Goal: Transaction & Acquisition: Purchase product/service

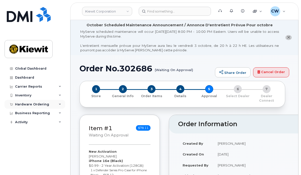
click at [30, 103] on div "Hardware Ordering" at bounding box center [32, 105] width 34 height 4
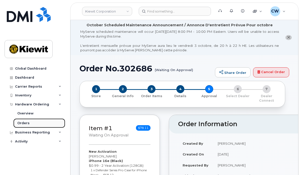
click at [23, 123] on div "Orders" at bounding box center [23, 123] width 12 height 5
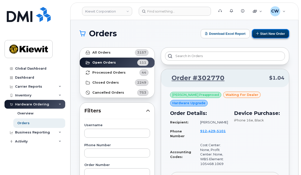
click at [269, 30] on button "Start New Order" at bounding box center [270, 33] width 37 height 9
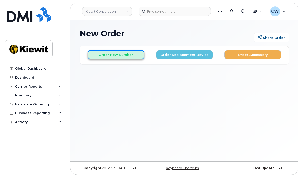
click at [128, 55] on button "Order New Number" at bounding box center [115, 54] width 57 height 9
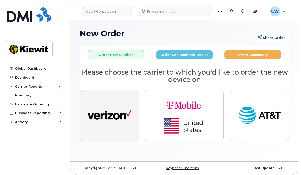
click at [114, 113] on img "button" at bounding box center [109, 116] width 44 height 23
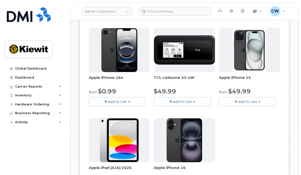
scroll to position [67, 0]
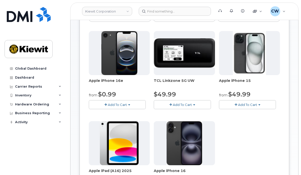
click at [122, 104] on span "Add To Cart" at bounding box center [117, 105] width 19 height 4
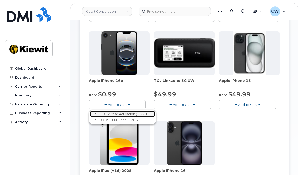
click at [122, 113] on link "$0.99 - 2 Year Activation (128GB)" at bounding box center [122, 114] width 65 height 6
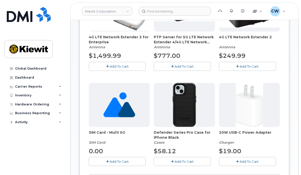
scroll to position [134, 0]
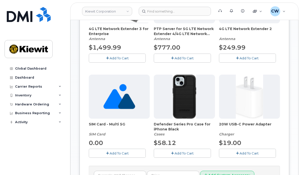
click at [191, 153] on span "Add To Cart" at bounding box center [183, 153] width 19 height 4
click at [247, 152] on span "Add To Cart" at bounding box center [248, 153] width 19 height 4
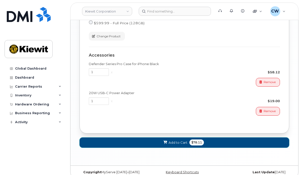
click at [202, 142] on span "$78.11" at bounding box center [196, 143] width 15 height 6
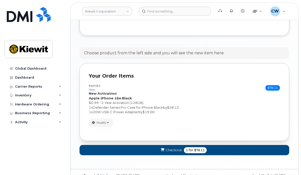
scroll to position [272, 0]
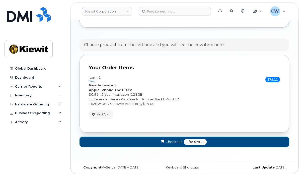
click at [179, 140] on span "Checkout" at bounding box center [173, 142] width 16 height 5
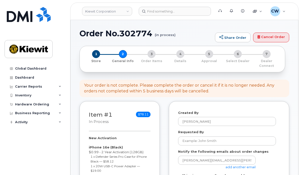
select select
click at [186, 141] on input "Requested By" at bounding box center [227, 141] width 98 height 9
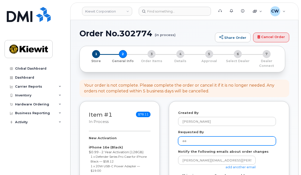
type input "a"
type input "[PERSON_NAME]"
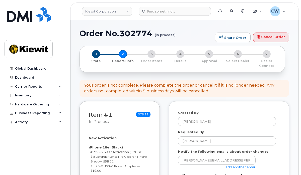
click at [233, 169] on link "add another email" at bounding box center [240, 167] width 30 height 4
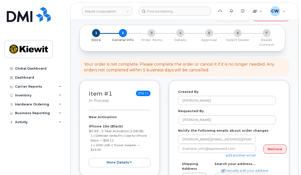
scroll to position [33, 0]
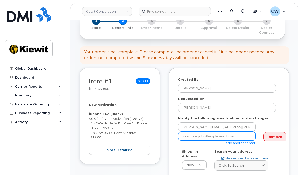
click at [201, 137] on input "email" at bounding box center [216, 136] width 77 height 9
paste input "Matt.Gabriel"
type input "Matt.Gabriel@kiewit.com"
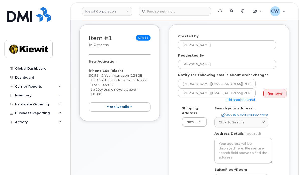
scroll to position [100, 0]
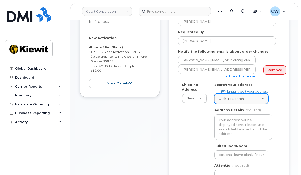
click at [242, 95] on link "Click to search" at bounding box center [241, 99] width 54 height 10
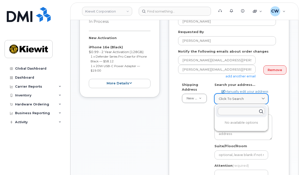
paste input "5354 E. Loop 820 S., Fort Worth, TX 76119"
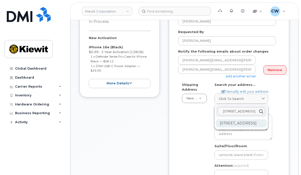
type input "5354 E. Loop 820 S., Fort Worth, TX 76119"
click at [228, 125] on div "5354 E Loop 820 S Fort Worth TX 76119-6539" at bounding box center [241, 123] width 51 height 8
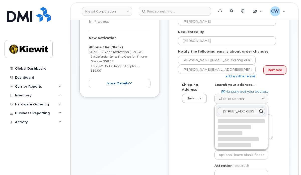
select select
type textarea "5354 E Loop 820 S FORT WORTH TX 76119-6539 UNITED STATES"
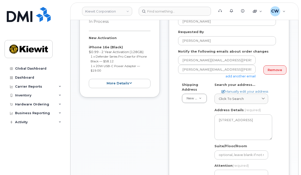
scroll to position [134, 0]
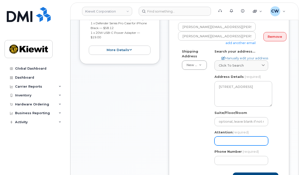
click at [220, 137] on input "Attention (required)" at bounding box center [241, 141] width 54 height 9
select select
type input "A"
select select
type input "Aa"
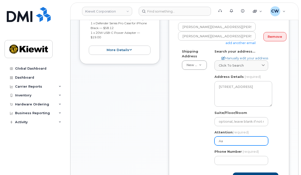
select select
type input "Aar"
select select
type input "Aaro"
select select
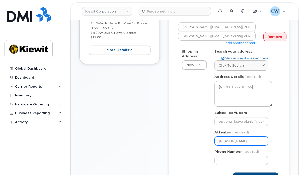
type input "Aaron"
select select
type input "Aaron D"
select select
type input "Aaron Da"
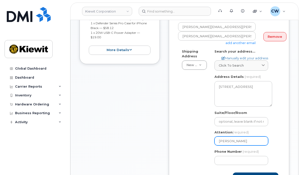
select select
type input "Aaron Dav"
select select
type input "Aaron Davi"
select select
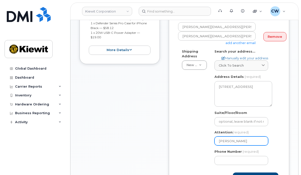
type input "Aaron Davis"
select select
type input "Aaron Davis a"
select select
type input "Aaron Davis an"
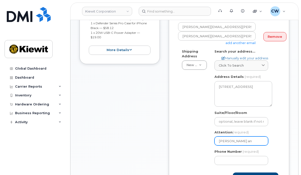
select select
type input "Aaron Davis and"
select select
type input "Aaron Davis and M"
select select
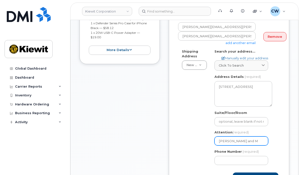
type input "Aaron Davis and Ma"
select select
type input "Aaron Davis and Mas"
select select
type input "Aaron Davis and Maso"
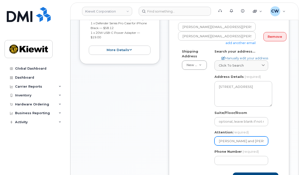
select select
type input "Aaron Davis and Mason"
select select
type input "Aaron Davis and Mason P"
select select
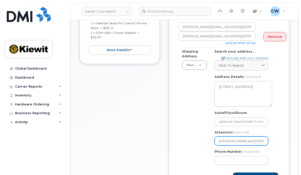
type input "Aaron Davis and Mason Pi"
select select
type input "Aaron Davis and Mason Pit"
select select
type input "Aaron Davis and Mason Pitr"
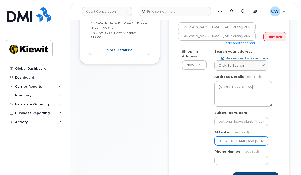
select select
type input "Aaron Davis and Mason Pitre"
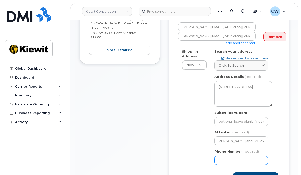
scroll to position [0, 0]
click at [223, 158] on input "Phone Number" at bounding box center [241, 160] width 54 height 9
type input "8777727707"
select select
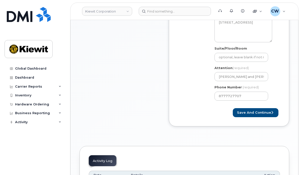
scroll to position [201, 0]
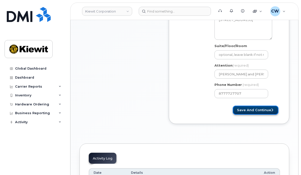
click at [255, 109] on button "Save and Continue" at bounding box center [256, 110] width 46 height 9
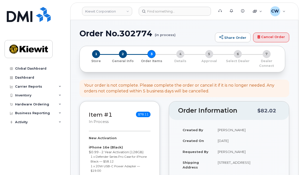
select select
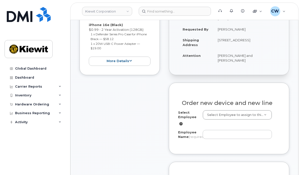
scroll to position [134, 0]
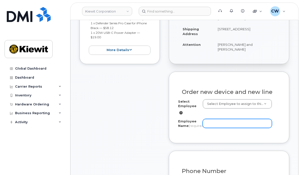
click at [219, 119] on input "Employee Name (required)" at bounding box center [237, 123] width 69 height 9
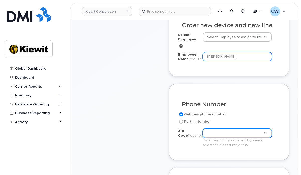
type input "[PERSON_NAME]"
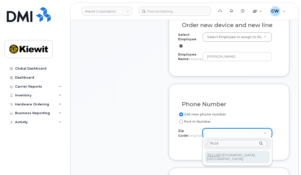
type input "76119"
type input "76119 (Fort Worth, TX)"
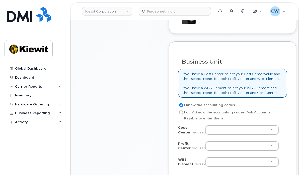
scroll to position [401, 0]
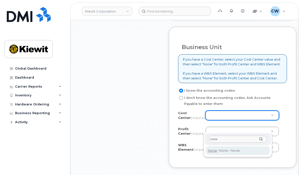
type input "none"
type input "None"
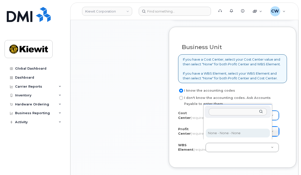
select select "None"
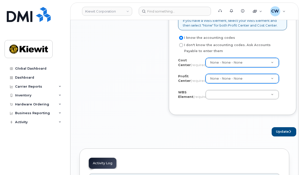
scroll to position [468, 0]
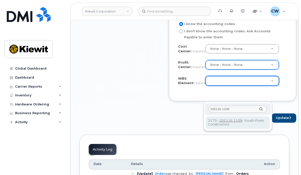
type input "105116.1109"
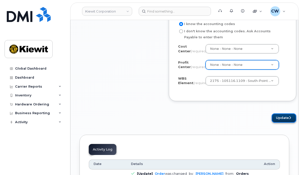
click at [271, 123] on button "Update" at bounding box center [283, 118] width 25 height 9
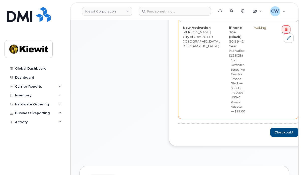
scroll to position [267, 0]
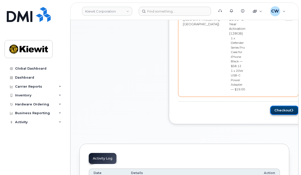
click at [270, 110] on button "Checkout" at bounding box center [284, 110] width 28 height 9
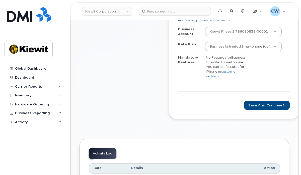
scroll to position [234, 0]
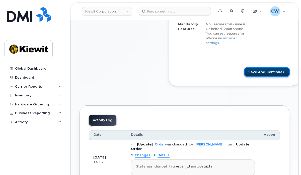
click at [265, 71] on button "Save and Continue" at bounding box center [267, 71] width 46 height 9
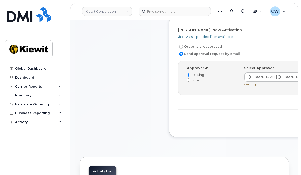
scroll to position [167, 0]
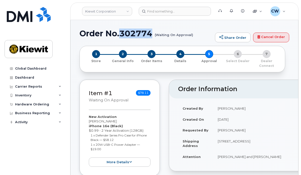
drag, startPoint x: 152, startPoint y: 33, endPoint x: 120, endPoint y: 31, distance: 31.6
click at [120, 31] on h1 "Order No.302774 (Waiting On Approval)" at bounding box center [145, 33] width 133 height 9
copy h1 "302774"
click at [38, 105] on div "Hardware Ordering" at bounding box center [32, 105] width 34 height 4
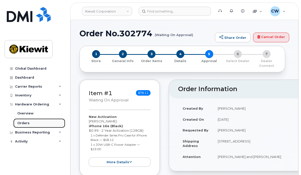
click at [28, 123] on div "Orders" at bounding box center [23, 123] width 12 height 5
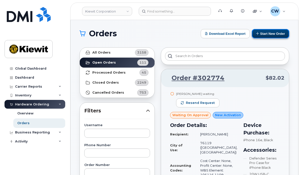
click at [267, 32] on button "Start New Order" at bounding box center [270, 33] width 37 height 9
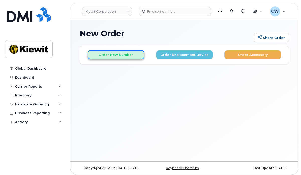
click at [107, 54] on button "Order New Number" at bounding box center [115, 54] width 57 height 9
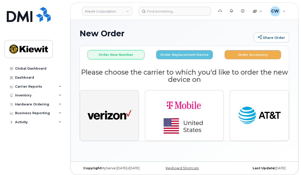
click at [114, 118] on img "button" at bounding box center [109, 116] width 44 height 23
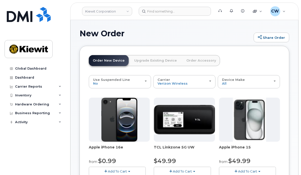
scroll to position [33, 0]
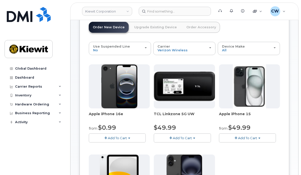
click at [112, 137] on span "Add To Cart" at bounding box center [117, 138] width 19 height 4
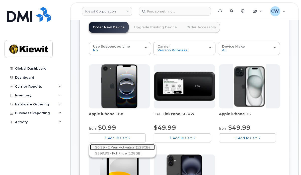
click at [112, 145] on link "$0.99 - 2 Year Activation (128GB)" at bounding box center [122, 147] width 65 height 6
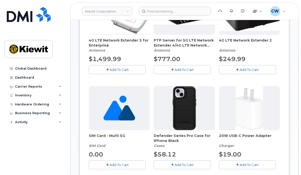
scroll to position [134, 0]
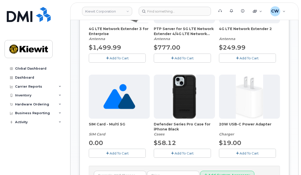
click at [170, 149] on button "Add To Cart" at bounding box center [182, 153] width 57 height 9
click at [254, 154] on span "Add To Cart" at bounding box center [248, 153] width 19 height 4
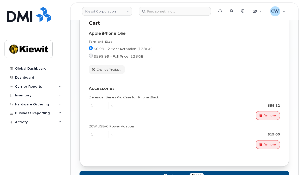
scroll to position [372, 0]
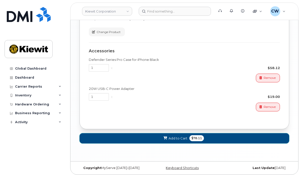
click at [181, 136] on span "Add to Cart" at bounding box center [177, 138] width 19 height 5
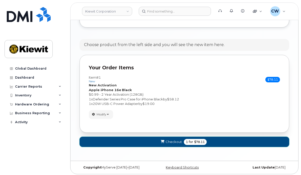
click at [184, 140] on span "1 for $78.11" at bounding box center [195, 142] width 23 height 6
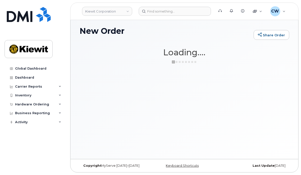
scroll to position [2, 0]
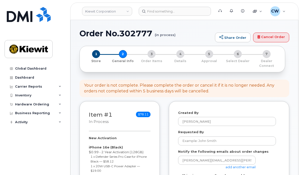
select select
click at [200, 141] on input "Requested By" at bounding box center [227, 141] width 98 height 9
type input "[PERSON_NAME]"
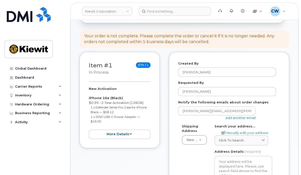
scroll to position [67, 0]
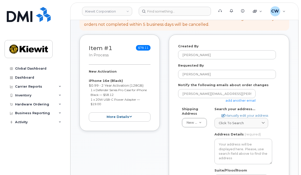
click at [238, 100] on link "add another email" at bounding box center [240, 101] width 30 height 4
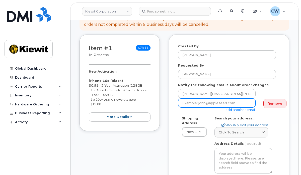
click at [201, 103] on input "email" at bounding box center [216, 103] width 77 height 9
paste input "Matt.Gabriel"
type input "Matt.Gabriel@kiewit.com"
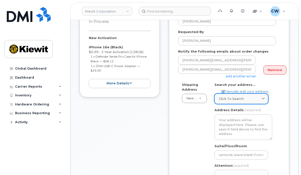
click at [242, 99] on span "Click to search" at bounding box center [231, 98] width 25 height 5
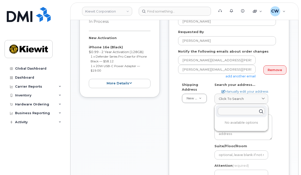
paste input "8900 Renner Blvd., Lenexa, KS 66219"
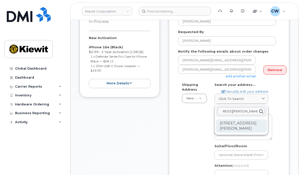
type input "8900 Renner Blvd., Lenexa, KS 66219"
click at [236, 127] on div "8900 Renner Blvd Lenexa KS 66219-3049" at bounding box center [241, 126] width 51 height 14
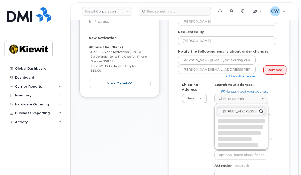
select select
type textarea "8900 Renner Blvd LENEXA KS 66219-3049 UNITED STATES"
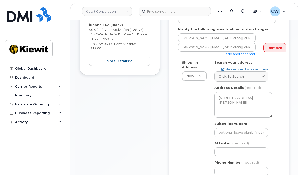
scroll to position [134, 0]
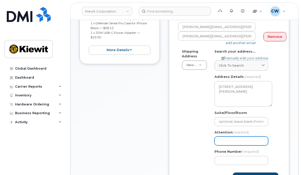
click at [229, 139] on input "Attention (required)" at bounding box center [241, 141] width 54 height 9
select select
type input "A"
select select
type input "An"
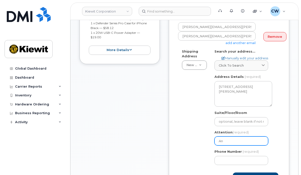
select select
type input "And"
select select
type input "Andr"
select select
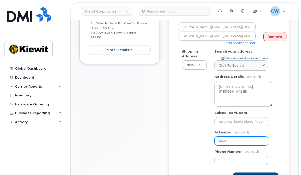
type input "Andre"
select select
type input "Andrew"
select select
type input "Andrew M"
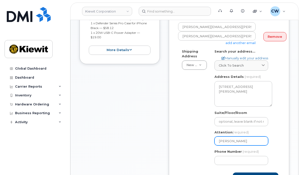
select select
type input "Andrew Ma"
select select
type input "[PERSON_NAME]"
select select
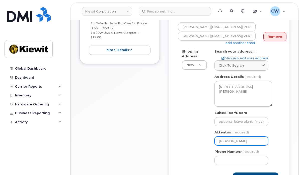
type input "Andrew May a"
select select
type input "Andrew May an"
select select
type input "Andrew May and"
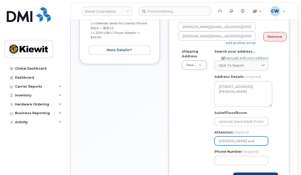
select select
type input "Andrew May and A"
select select
type input "Andrew May and An"
select select
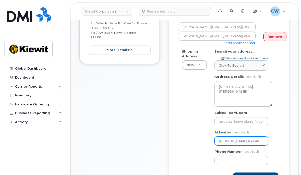
type input "Andrew May and Ant"
select select
type input "Andrew May and Anth"
select select
type input "Andrew May and Antho"
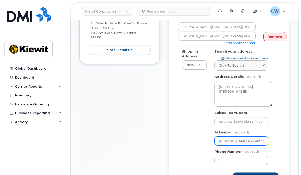
select select
type input "Andrew May and Anthon"
select select
type input "Andrew May and Anthony"
select select
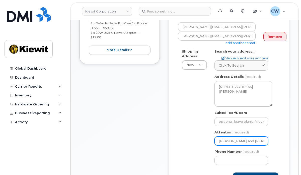
type input "Andrew May and Anthony W"
select select
type input "Andrew May and Anthony Wa"
select select
type input "Andrew May and Anthony War"
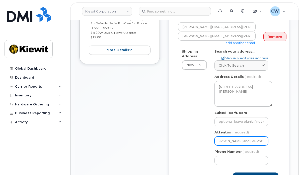
select select
type input "Andrew May and Anthony Warn"
select select
type input "Andrew May and Anthony Warne"
select select
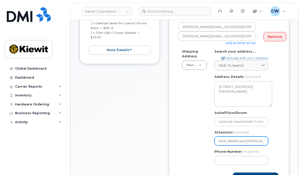
scroll to position [0, 10]
type input "[PERSON_NAME] and [PERSON_NAME]"
type input "8777727707"
select select
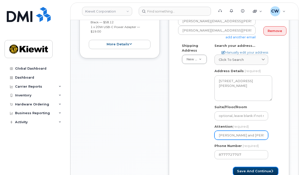
scroll to position [173, 0]
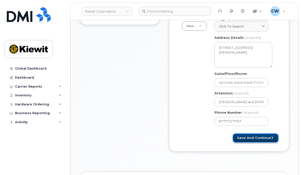
click at [248, 135] on button "Save and Continue" at bounding box center [256, 138] width 46 height 9
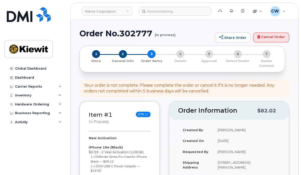
select select
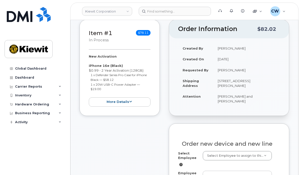
scroll to position [100, 0]
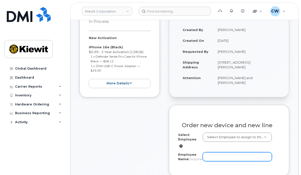
click at [207, 152] on input "Employee Name (required)" at bounding box center [237, 156] width 69 height 9
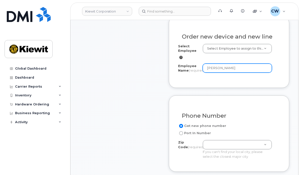
scroll to position [201, 0]
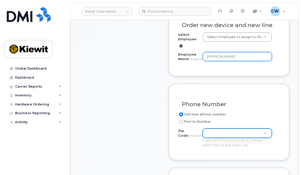
type input "[PERSON_NAME]"
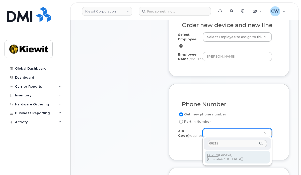
type input "66219"
type input "66219 (Lenexa, KS)"
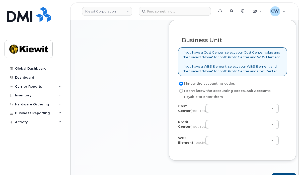
scroll to position [434, 0]
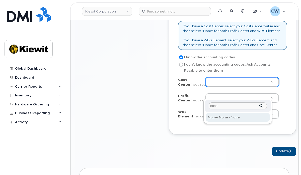
type input "none"
type input "None"
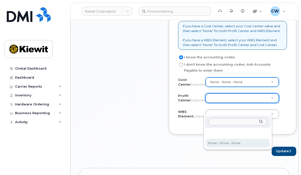
select select "None"
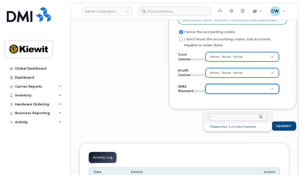
scroll to position [468, 0]
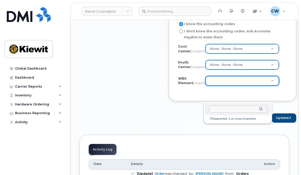
click at [220, 108] on input "text" at bounding box center [238, 109] width 58 height 7
paste input "110282.1478"
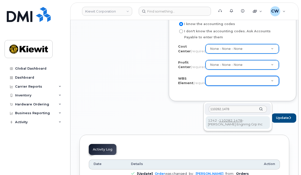
type input "110282.1478"
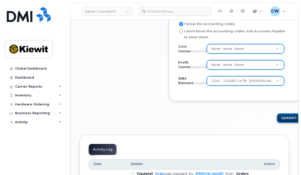
click at [277, 123] on button "Update" at bounding box center [289, 118] width 25 height 9
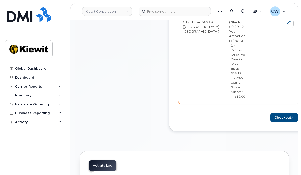
scroll to position [267, 0]
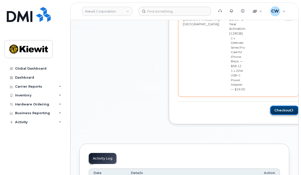
click at [270, 109] on button "Checkout" at bounding box center [284, 110] width 28 height 9
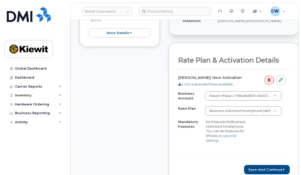
scroll to position [201, 0]
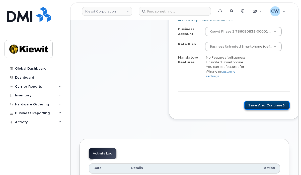
click at [254, 105] on button "Save and Continue" at bounding box center [267, 105] width 46 height 9
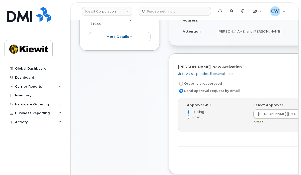
scroll to position [134, 0]
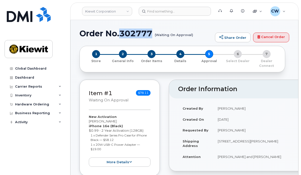
drag, startPoint x: 153, startPoint y: 31, endPoint x: 122, endPoint y: 31, distance: 30.6
click at [122, 31] on h1 "Order No.302777 (Waiting On Approval)" at bounding box center [145, 33] width 133 height 9
copy h1 "302777"
click at [31, 103] on div "Hardware Ordering" at bounding box center [32, 105] width 34 height 4
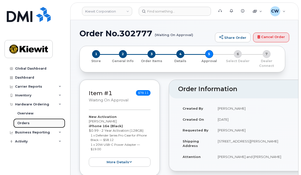
click at [28, 124] on div "Orders" at bounding box center [23, 123] width 12 height 5
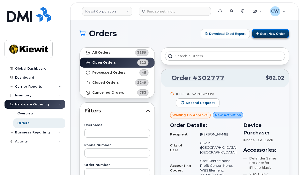
click at [272, 32] on button "Start New Order" at bounding box center [270, 33] width 37 height 9
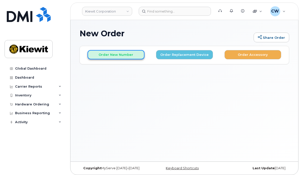
click at [117, 53] on button "Order New Number" at bounding box center [115, 54] width 57 height 9
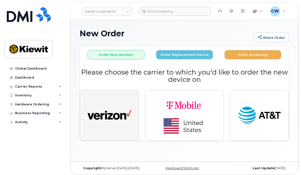
click at [120, 111] on img "button" at bounding box center [109, 116] width 44 height 23
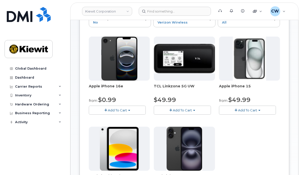
scroll to position [67, 0]
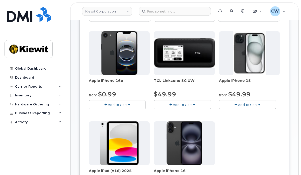
click at [123, 103] on span "Add To Cart" at bounding box center [117, 105] width 19 height 4
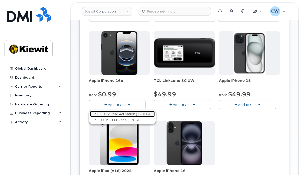
click at [122, 112] on link "$0.99 - 2 Year Activation (128GB)" at bounding box center [122, 114] width 65 height 6
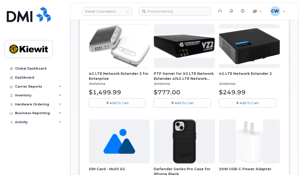
scroll to position [134, 0]
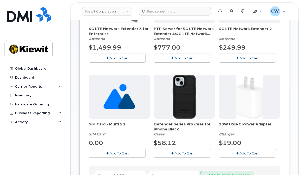
click at [183, 152] on span "Add To Cart" at bounding box center [183, 153] width 19 height 4
click at [246, 153] on span "Add To Cart" at bounding box center [248, 153] width 19 height 4
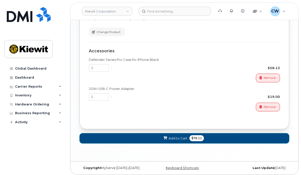
click at [208, 135] on button "Add to Cart $78.11" at bounding box center [184, 138] width 210 height 10
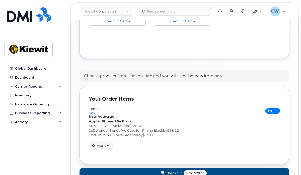
scroll to position [247, 0]
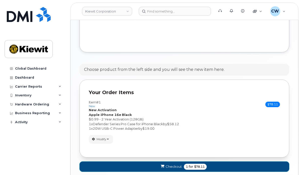
click at [196, 165] on span "$78.11" at bounding box center [199, 167] width 11 height 5
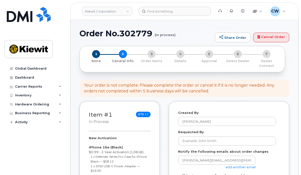
select select
click at [206, 142] on input "Requested By" at bounding box center [227, 141] width 98 height 9
type input "[PERSON_NAME]"
click at [232, 166] on link "add another email" at bounding box center [240, 167] width 30 height 4
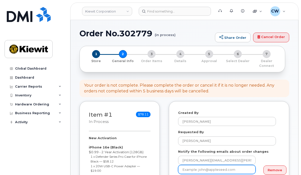
click at [221, 169] on input "email" at bounding box center [216, 169] width 77 height 9
paste input "David.Gutierrez"
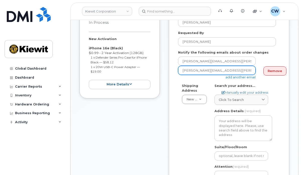
scroll to position [100, 0]
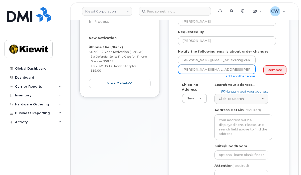
type input "David.Gutierrez@kiewit.com"
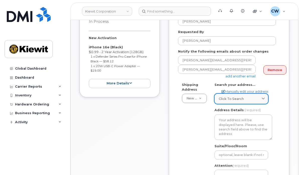
click at [233, 98] on span "Click to search" at bounding box center [231, 98] width 25 height 5
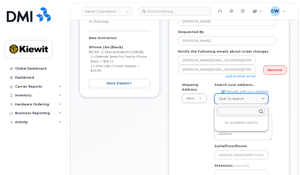
paste input "9701 Renner Blvd, Lenexa, KS 66219"
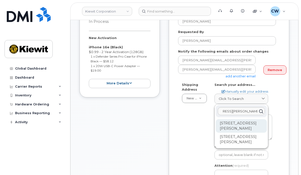
scroll to position [0, 0]
click at [260, 126] on div "9701 Renner Blvd Lenexa KS 66219" at bounding box center [241, 126] width 51 height 14
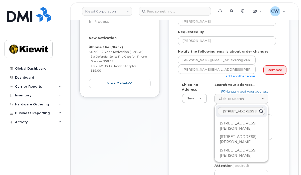
click at [191, 125] on div "Shipping Address New Address New Address 3831 Technology Forest Blvd 10147 Line…" at bounding box center [227, 142] width 98 height 120
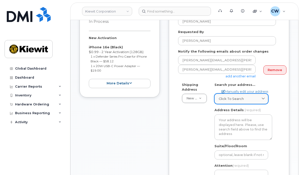
click at [236, 98] on span "Click to search" at bounding box center [231, 98] width 25 height 5
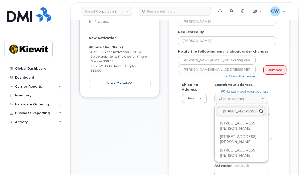
drag, startPoint x: 256, startPoint y: 112, endPoint x: 216, endPoint y: 111, distance: 40.1
click at [216, 111] on div "9701 Renner Blvd, Lenexa, KS 66219" at bounding box center [241, 111] width 51 height 12
type input "19"
drag, startPoint x: 233, startPoint y: 113, endPoint x: 217, endPoint y: 111, distance: 15.8
click at [217, 111] on div "19" at bounding box center [241, 111] width 51 height 12
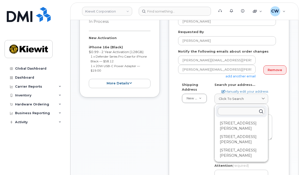
click at [200, 116] on div "Shipping Address New Address New Address 3831 Technology Forest Blvd 10147 Line…" at bounding box center [227, 142] width 98 height 120
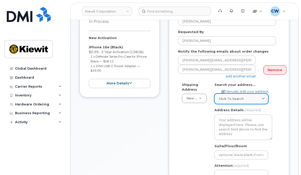
click at [236, 100] on span "Click to search" at bounding box center [231, 98] width 25 height 5
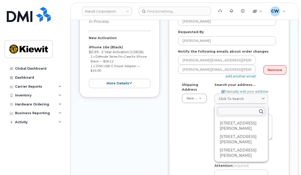
paste input "9701 Renner Blvd, Lenexa, KS 66219"
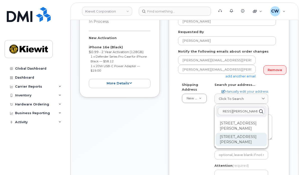
type input "9701 Renner Blvd, Lenexa, KS 66219"
click at [250, 140] on div "9701 Renner Blvd Lenexa KS 66219-8126" at bounding box center [241, 140] width 51 height 14
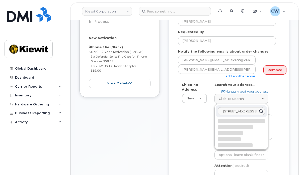
select select
type textarea "9701 Renner Blvd LENEXA KS 66219-8126 UNITED STATES"
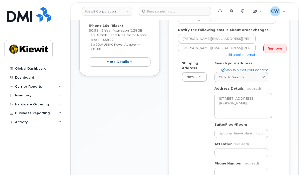
scroll to position [134, 0]
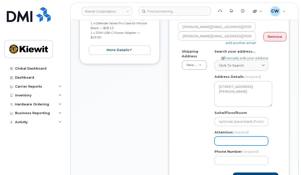
click at [224, 141] on input "Attention (required)" at bounding box center [241, 141] width 54 height 9
select select
type input "A"
select select
type input "Ah"
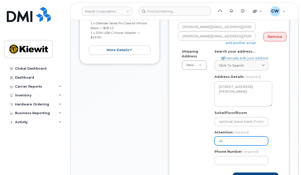
select select
type input "Ahm"
select select
type input "Ahme"
select select
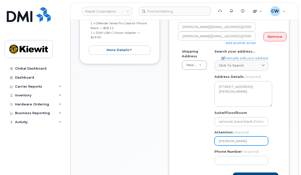
type input "Ahmed"
select select
type input "Ahmed A"
select select
type input "Ahmed Al"
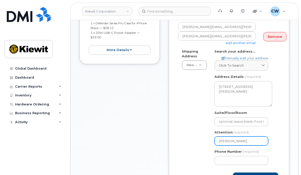
select select
type input "[PERSON_NAME]"
select select
type input "Ahmed Ali a"
select select
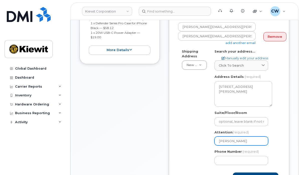
type input "Ahmed Ali an"
select select
type input "Ahmed Ali and"
select select
type input "Ahmed Ali and A"
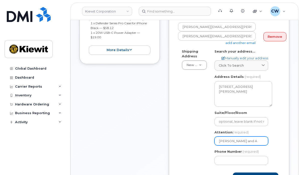
select select
type input "Ahmed Ali and An"
select select
type input "Ahmed Ali and Ant"
select select
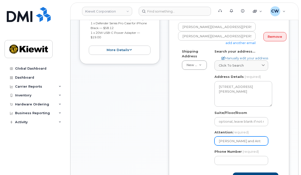
type input "Ahmed Ali and Anth"
select select
type input "Ahmed Ali and Antho"
select select
type input "Ahmed Ali and Anthon"
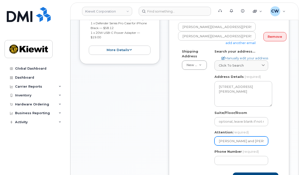
select select
type input "Ahmed Ali and Anthony"
select select
type input "Ahmed Ali and Anthony K"
select select
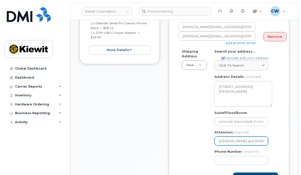
type input "Ahmed Ali and Anthony Ki"
select select
type input "Ahmed Ali and Anthony Kim"
select select
type input "Ahmed Ali and Anthony Kimz"
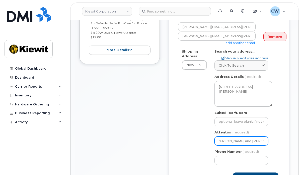
select select
type input "Ahmed Ali and Anthony Kimze"
select select
type input "[PERSON_NAME] and [PERSON_NAME]"
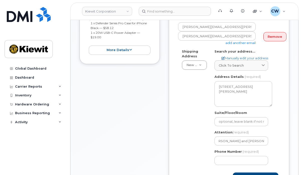
scroll to position [0, 0]
click at [221, 161] on input "Phone Number" at bounding box center [241, 160] width 54 height 9
type input "8777727707"
select select
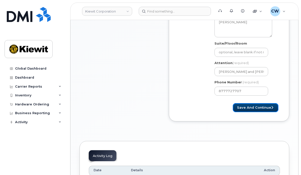
scroll to position [206, 0]
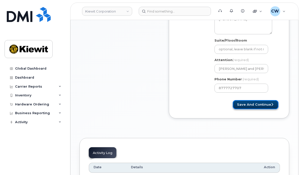
click at [259, 106] on button "Save and Continue" at bounding box center [256, 104] width 46 height 9
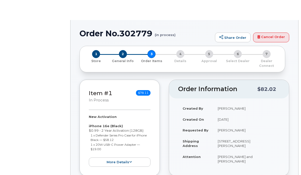
radio input "true"
select select
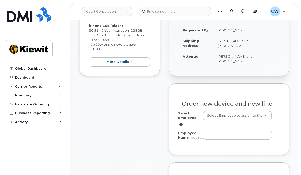
scroll to position [134, 0]
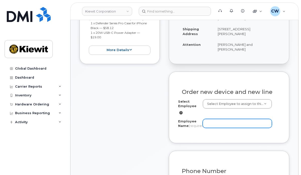
click at [212, 119] on input "Employee Name (required)" at bounding box center [237, 123] width 69 height 9
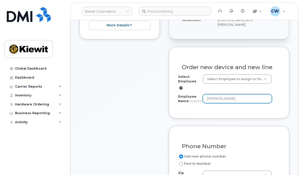
scroll to position [201, 0]
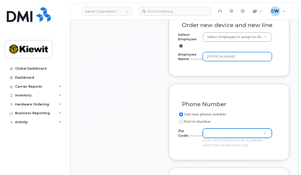
type input "[PERSON_NAME]"
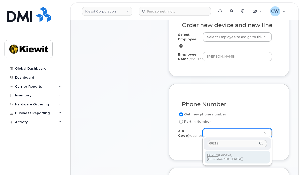
type input "66219"
type input "66219 ([GEOGRAPHIC_DATA], [GEOGRAPHIC_DATA])"
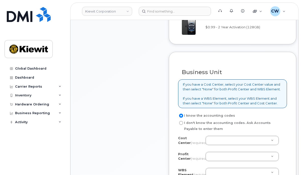
scroll to position [401, 0]
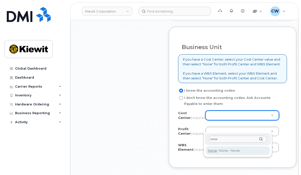
type input "none"
type input "None"
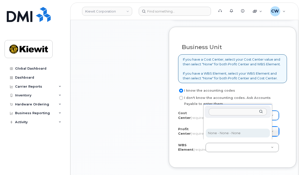
select select "None"
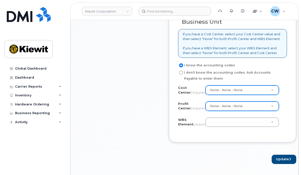
scroll to position [434, 0]
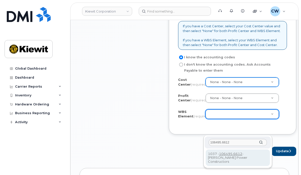
type input "106495.6612"
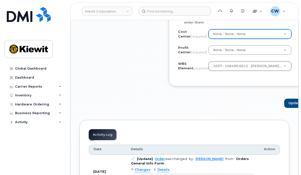
scroll to position [501, 0]
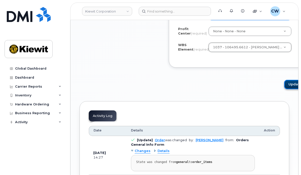
click at [284, 89] on button "Update" at bounding box center [296, 84] width 25 height 9
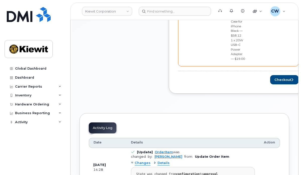
scroll to position [301, 0]
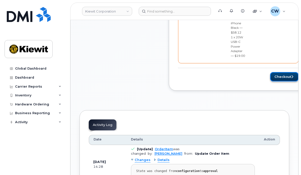
click at [270, 75] on button "Checkout" at bounding box center [284, 76] width 28 height 9
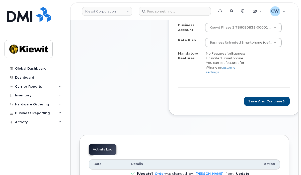
scroll to position [167, 0]
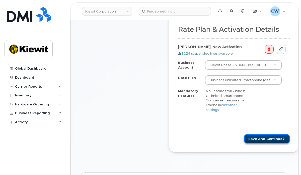
click at [253, 135] on button "Save and Continue" at bounding box center [267, 138] width 46 height 9
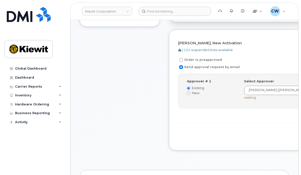
scroll to position [167, 0]
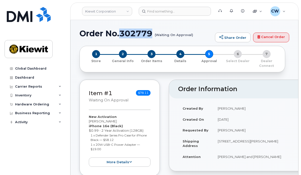
drag, startPoint x: 152, startPoint y: 33, endPoint x: 120, endPoint y: 31, distance: 32.1
click at [120, 31] on h1 "Order No.302779 (Waiting On Approval)" at bounding box center [145, 33] width 133 height 9
copy h1 "302779"
